Goal: Transaction & Acquisition: Purchase product/service

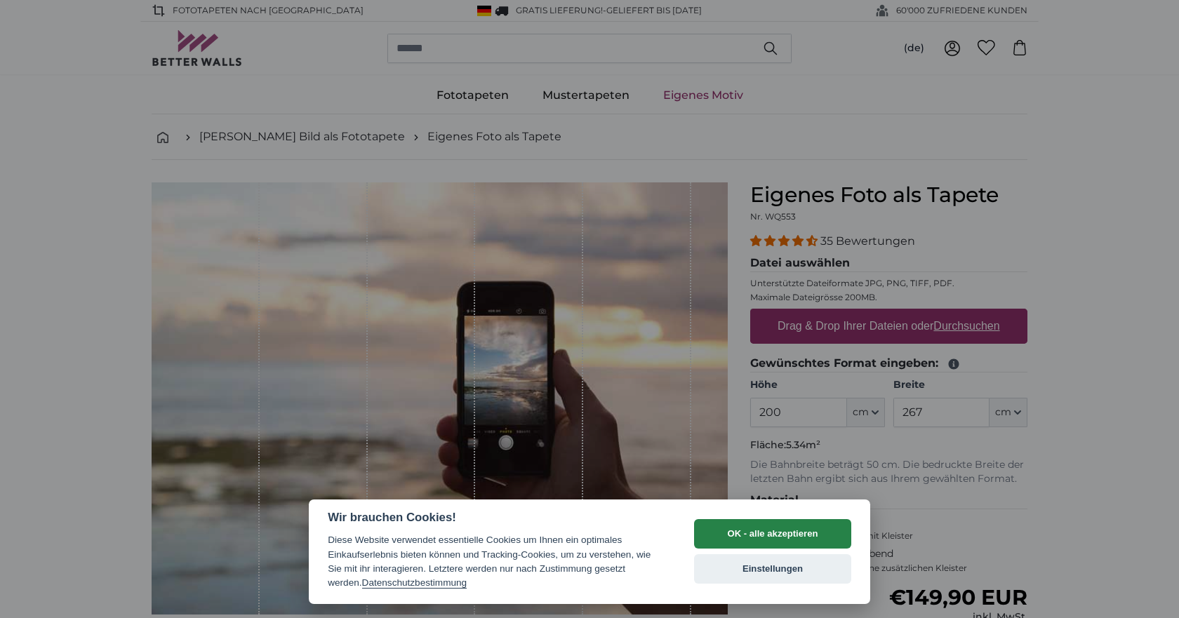
click at [783, 537] on button "OK - alle akzeptieren" at bounding box center [772, 533] width 157 height 29
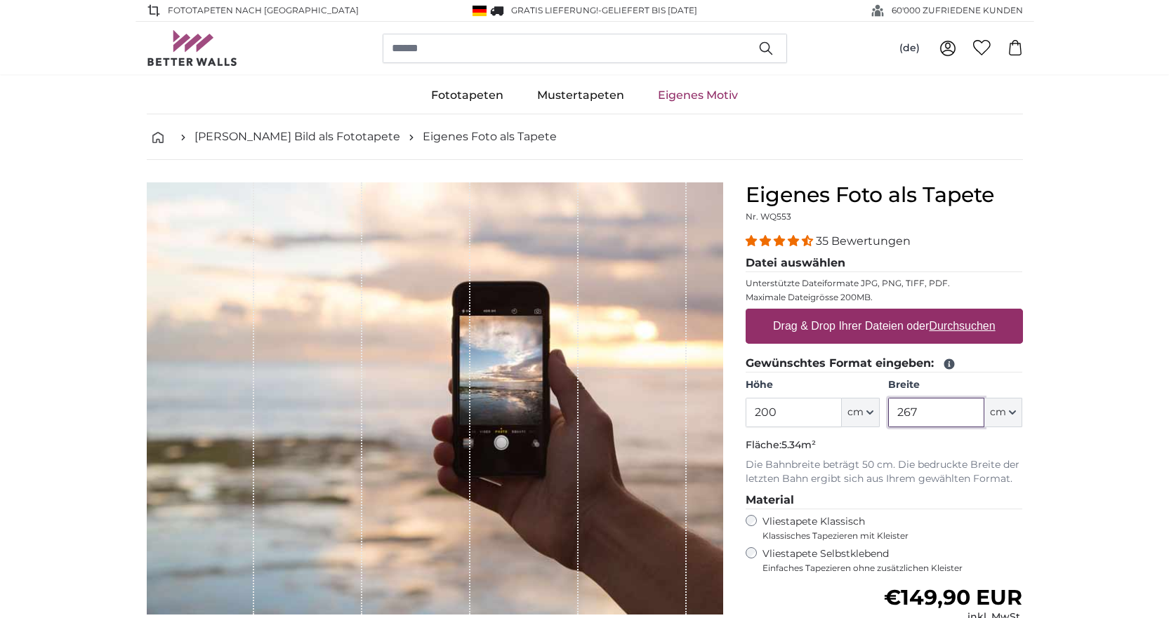
drag, startPoint x: 922, startPoint y: 416, endPoint x: 837, endPoint y: 415, distance: 85.0
click at [837, 415] on div "Höhe 200 ft cm Centimeter (cm) Inches (inch) Feet (ft. in.) Breite 267 ft cm Ce…" at bounding box center [884, 402] width 277 height 49
type input "100"
drag, startPoint x: 802, startPoint y: 413, endPoint x: 704, endPoint y: 413, distance: 97.6
click at [704, 413] on product-detail "Abbrechen Bild zuschneiden Bahnen ausblenden Eigenes Foto als Tapete Nr. WQ553 …" at bounding box center [584, 487] width 899 height 655
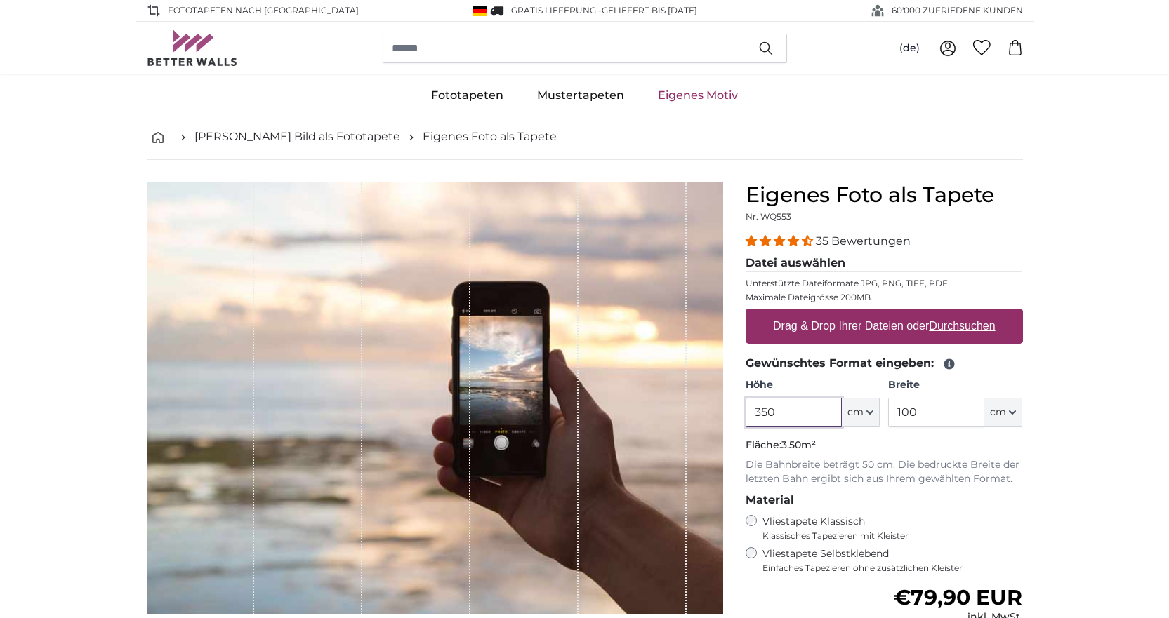
type input "350"
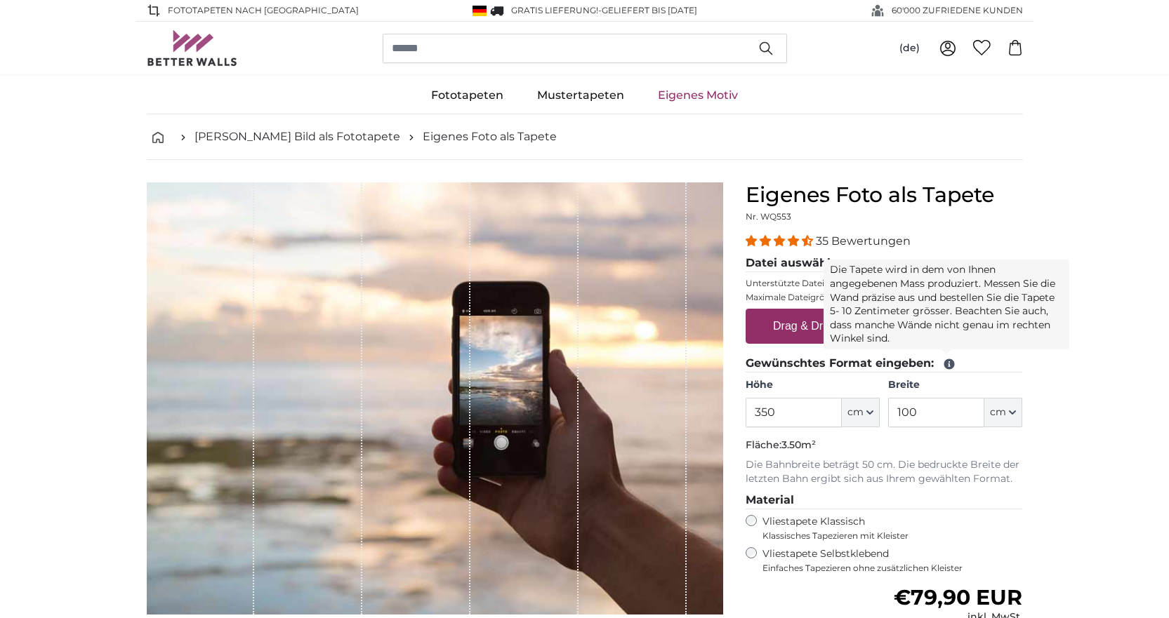
click at [945, 365] on icon at bounding box center [948, 364] width 11 height 11
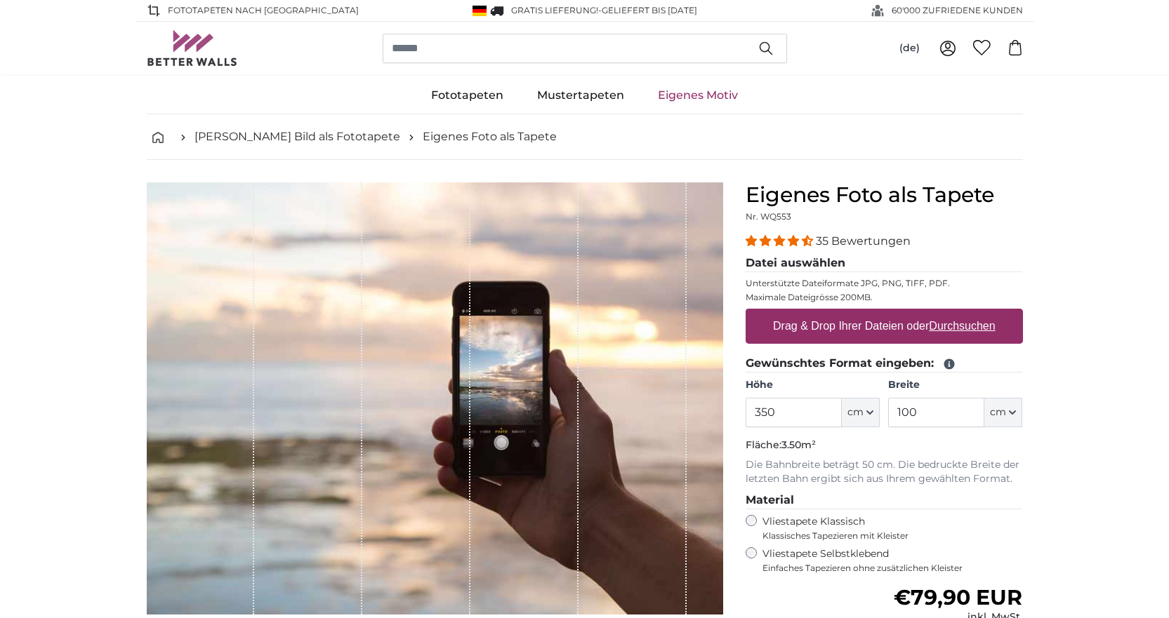
click at [945, 365] on icon at bounding box center [948, 364] width 11 height 11
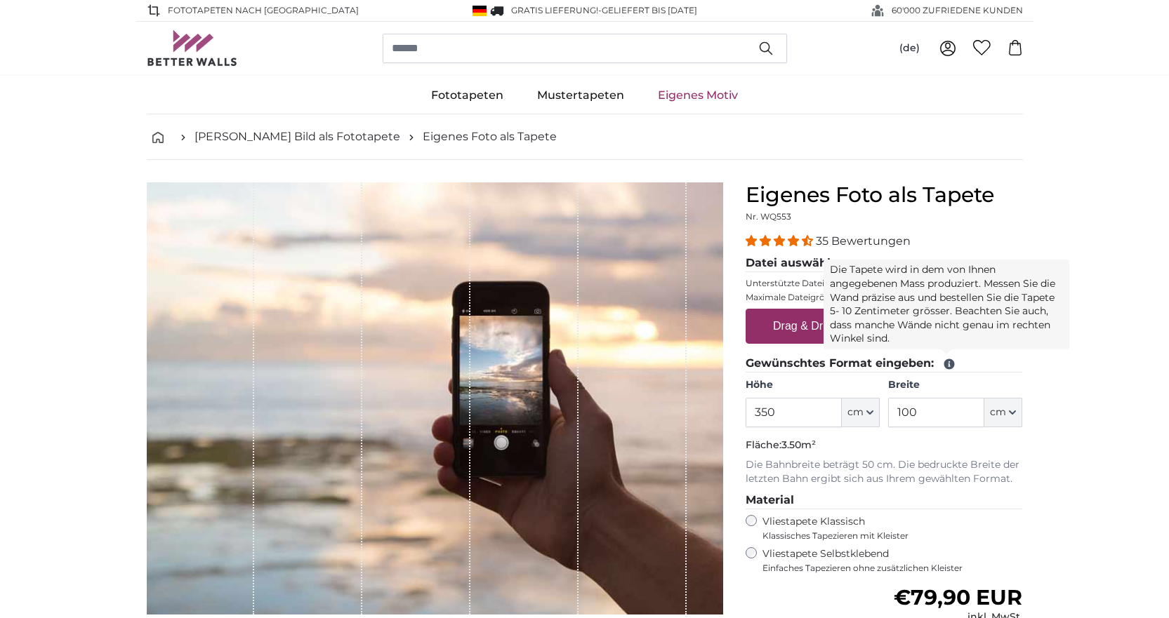
click at [951, 364] on icon at bounding box center [948, 364] width 11 height 11
